Goal: Contribute content: Add original content to the website for others to see

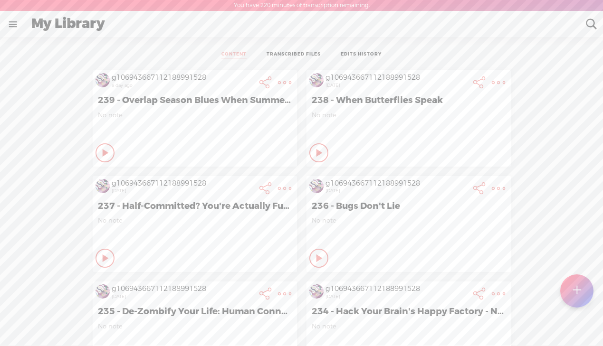
click at [575, 289] on t at bounding box center [576, 290] width 8 height 21
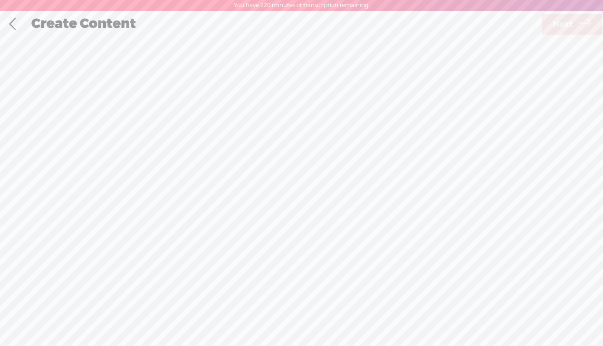
scroll to position [0, 0]
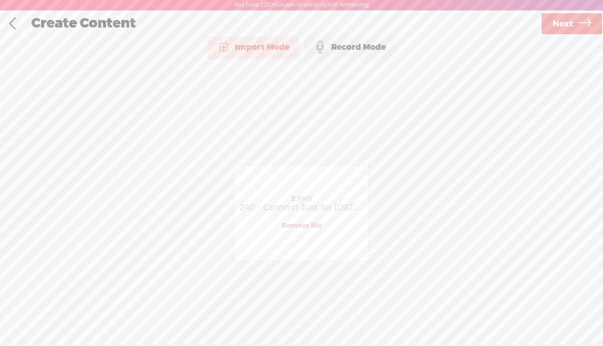
click at [564, 20] on span "Next" at bounding box center [562, 24] width 20 height 24
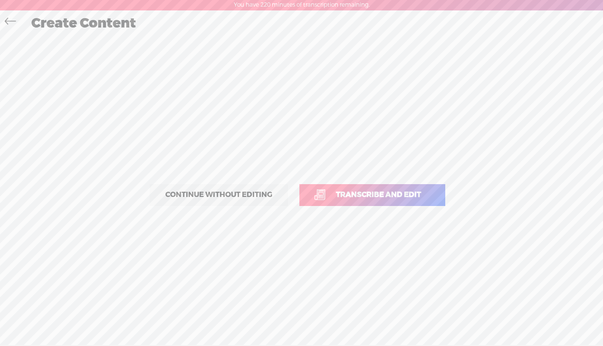
click at [358, 181] on p "Continue without editing Transcribe and edit" at bounding box center [301, 195] width 333 height 42
click at [361, 194] on span "Transcribe and edit" at bounding box center [378, 195] width 105 height 11
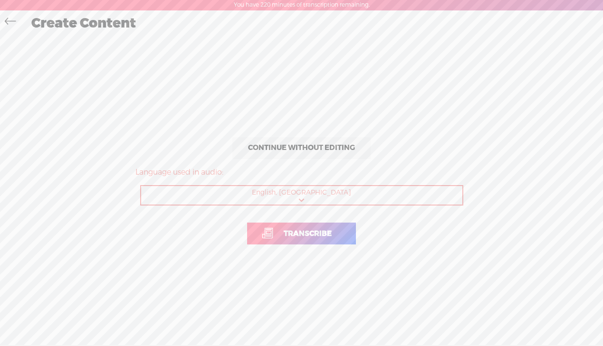
click at [306, 235] on span "Transcribe" at bounding box center [308, 233] width 68 height 11
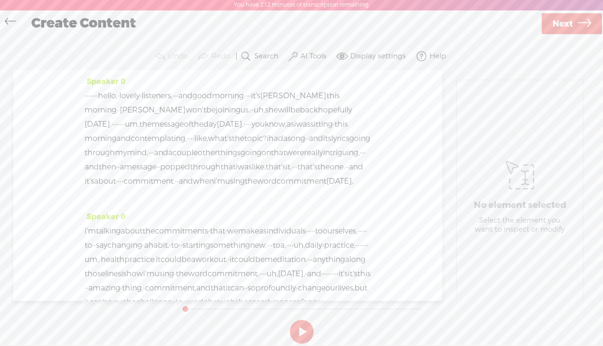
drag, startPoint x: 121, startPoint y: 96, endPoint x: 80, endPoint y: 95, distance: 40.9
click at [80, 95] on div "Speaker 0 · · · · · · · · hello, · lovely · listeners, · · · and good morning. …" at bounding box center [227, 185] width 429 height 231
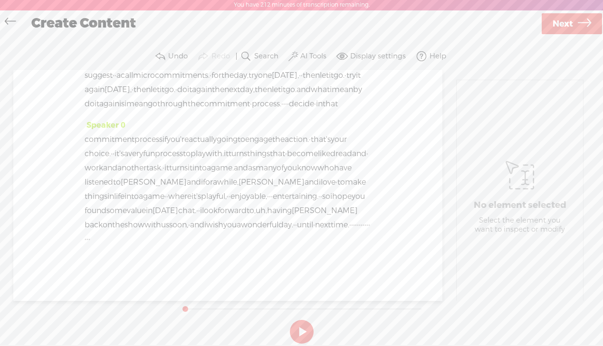
scroll to position [2065, 0]
drag, startPoint x: 183, startPoint y: 241, endPoint x: 263, endPoint y: 239, distance: 79.8
click at [263, 239] on div "commitment process if you're actually going to engage the action. · that's your…" at bounding box center [228, 190] width 286 height 114
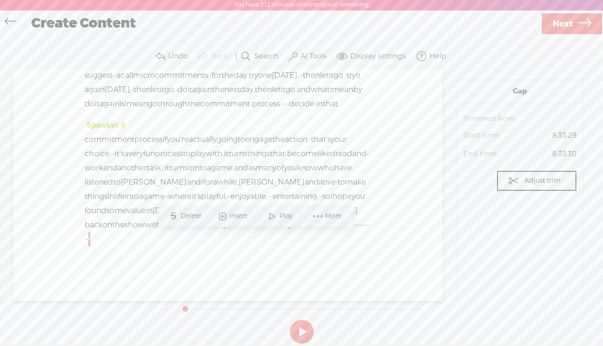
drag, startPoint x: 268, startPoint y: 240, endPoint x: 191, endPoint y: 242, distance: 77.0
click at [191, 242] on div "commitment process if you're actually going to engage the action. · that's your…" at bounding box center [228, 190] width 286 height 114
drag, startPoint x: 186, startPoint y: 241, endPoint x: 270, endPoint y: 240, distance: 83.6
click at [270, 240] on div "commitment process if you're actually going to engage the action. · that's your…" at bounding box center [228, 190] width 286 height 114
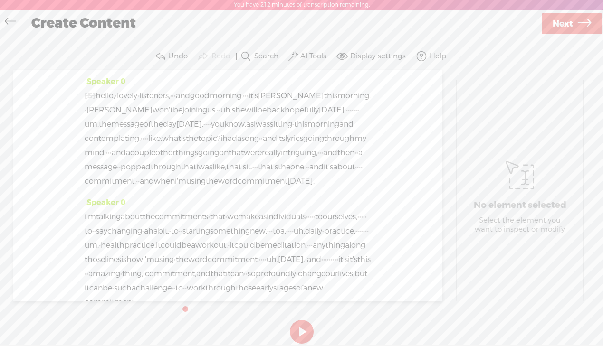
click at [106, 95] on span "hello," at bounding box center [104, 96] width 19 height 14
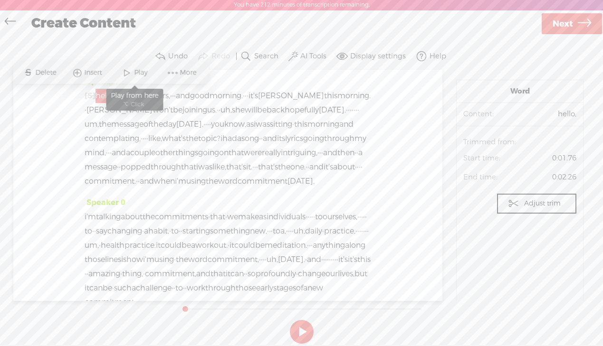
click at [134, 72] on span "Play" at bounding box center [142, 73] width 16 height 10
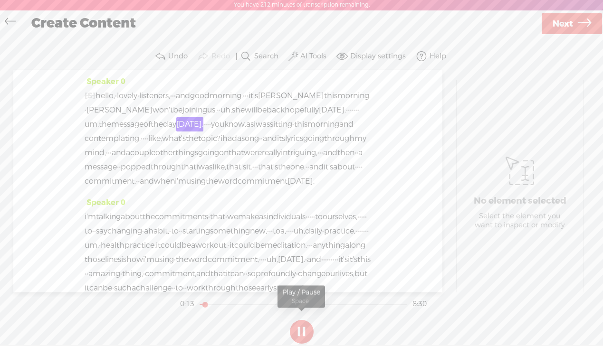
click at [299, 335] on button at bounding box center [302, 332] width 24 height 24
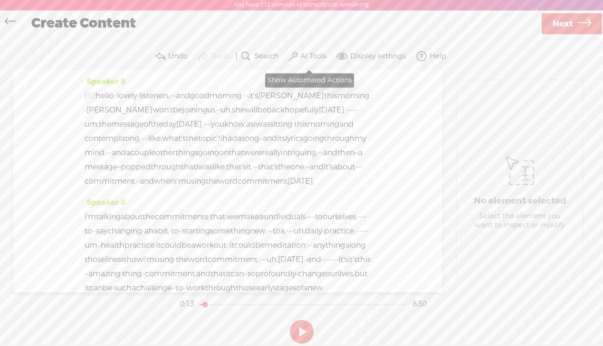
click at [303, 57] on label "AI Tools" at bounding box center [313, 57] width 26 height 10
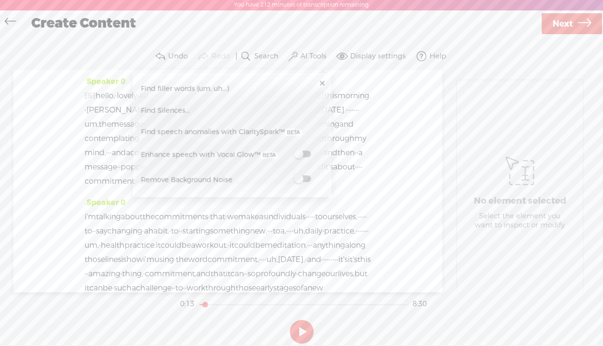
click at [306, 180] on span at bounding box center [302, 179] width 17 height 7
click at [304, 329] on button at bounding box center [302, 333] width 24 height 24
click at [308, 156] on span at bounding box center [302, 155] width 17 height 7
click at [300, 327] on button at bounding box center [302, 333] width 24 height 24
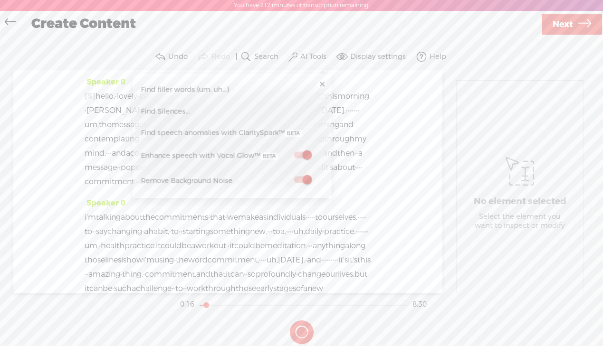
click at [321, 85] on link at bounding box center [322, 85] width 10 height 10
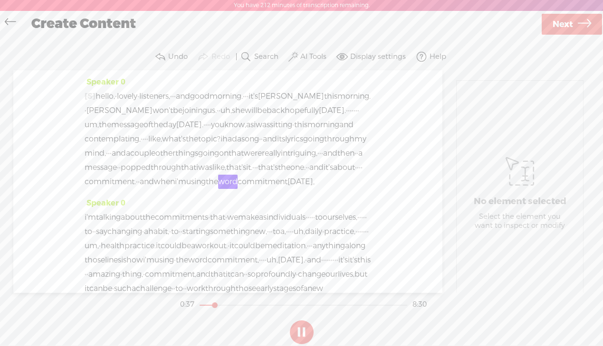
click at [302, 327] on button at bounding box center [302, 333] width 24 height 24
click at [566, 24] on span "Next" at bounding box center [562, 24] width 20 height 24
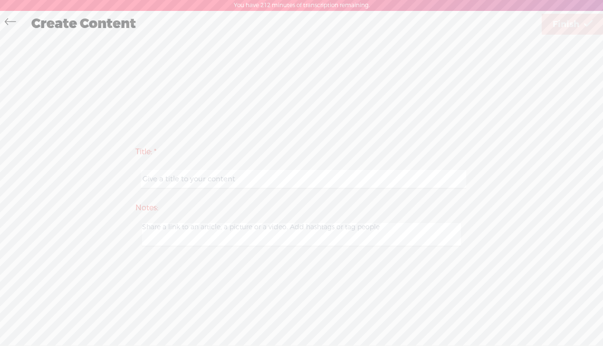
click at [208, 183] on input "text" at bounding box center [303, 179] width 325 height 19
paste input "Crush Resistance: Master Daily Commitment Like a Pro"
click at [143, 180] on input "Crush Resistance: Master Daily Commitment Like a Pro" at bounding box center [303, 179] width 325 height 19
type input "240 - Crush Resistance: Master Daily Commitment Like a Pro"
click at [573, 22] on span "Finish" at bounding box center [565, 24] width 27 height 24
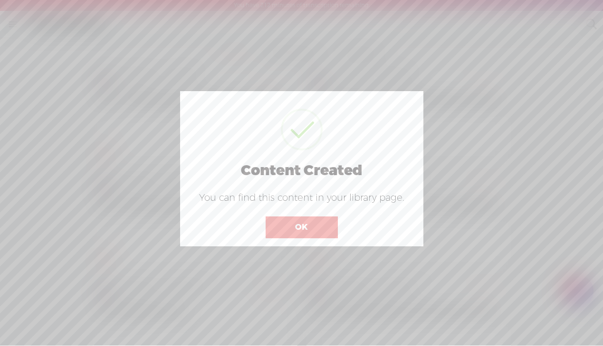
click at [302, 233] on button "OK" at bounding box center [302, 228] width 72 height 22
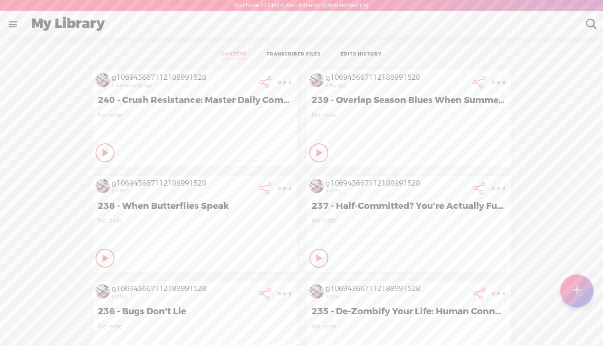
click at [285, 78] on t at bounding box center [284, 82] width 13 height 13
click at [222, 181] on link "Download Audio" at bounding box center [233, 181] width 107 height 22
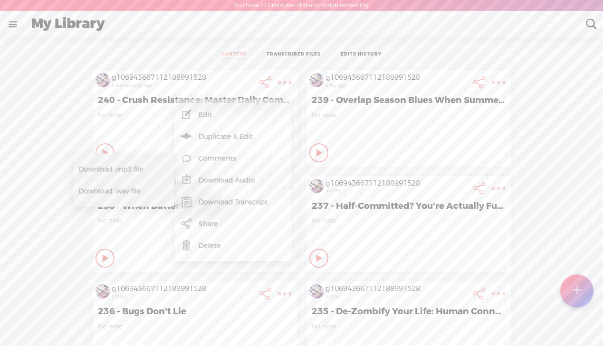
click at [114, 169] on span "Download .mp3 file" at bounding box center [121, 169] width 84 height 21
